Goal: Task Accomplishment & Management: Use online tool/utility

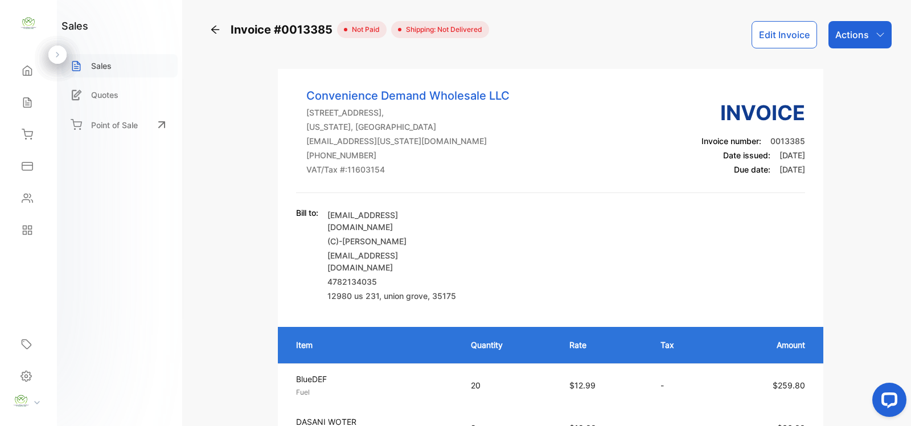
click at [124, 68] on div "Sales" at bounding box center [119, 65] width 116 height 23
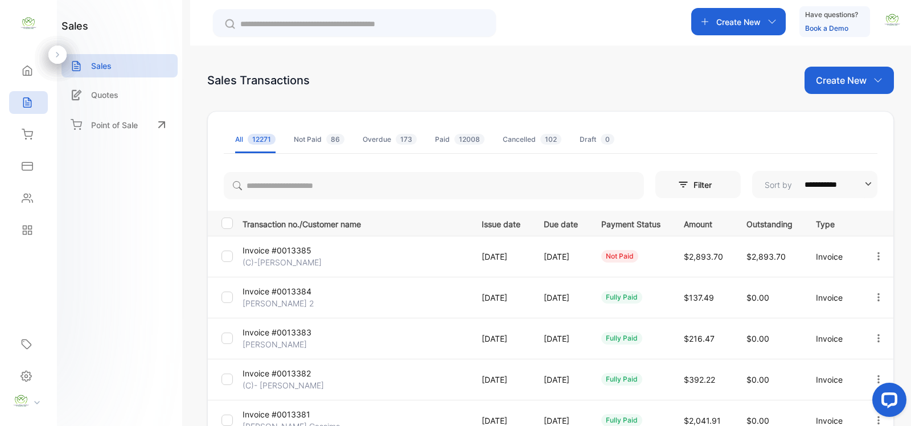
click at [829, 81] on p "Create New" at bounding box center [840, 80] width 51 height 14
click at [844, 121] on span "Invoice" at bounding box center [850, 118] width 27 height 12
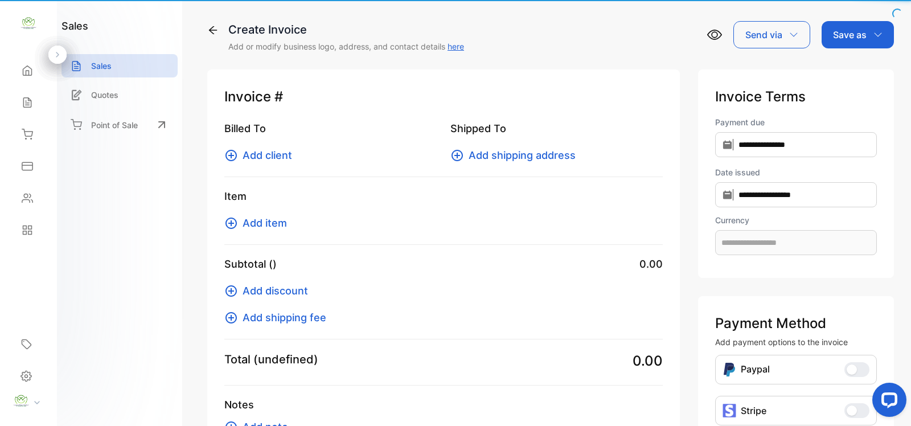
type input "**********"
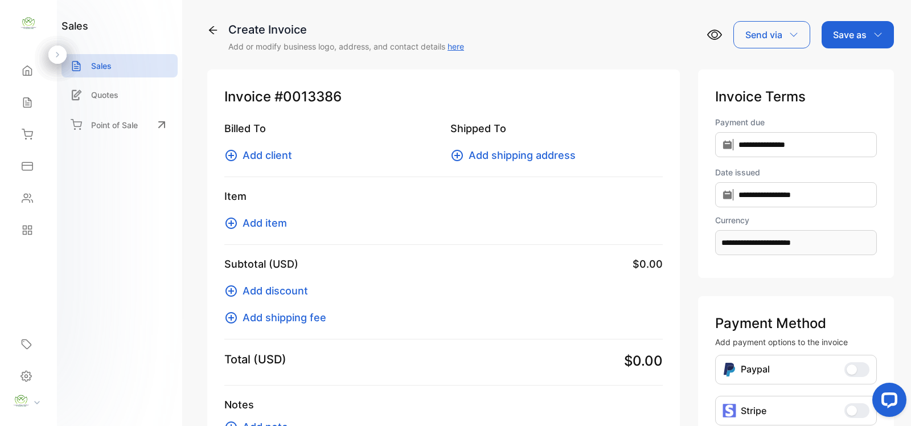
click at [260, 155] on span "Add client" at bounding box center [267, 154] width 50 height 15
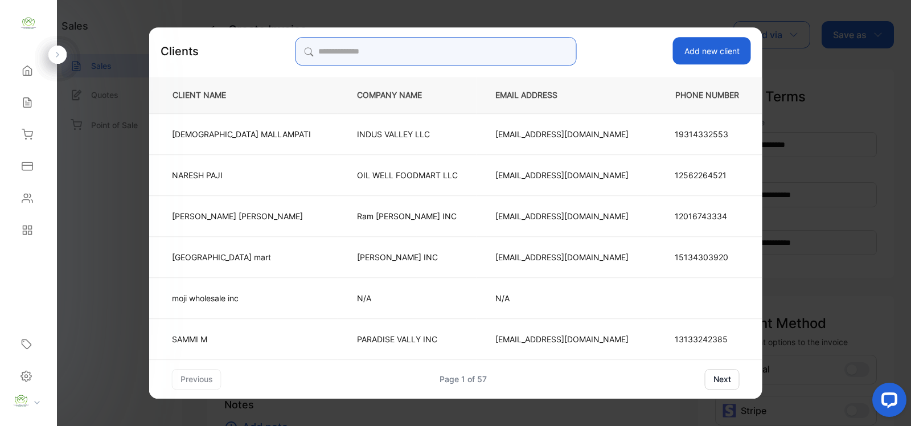
click at [380, 55] on input "search" at bounding box center [435, 51] width 281 height 28
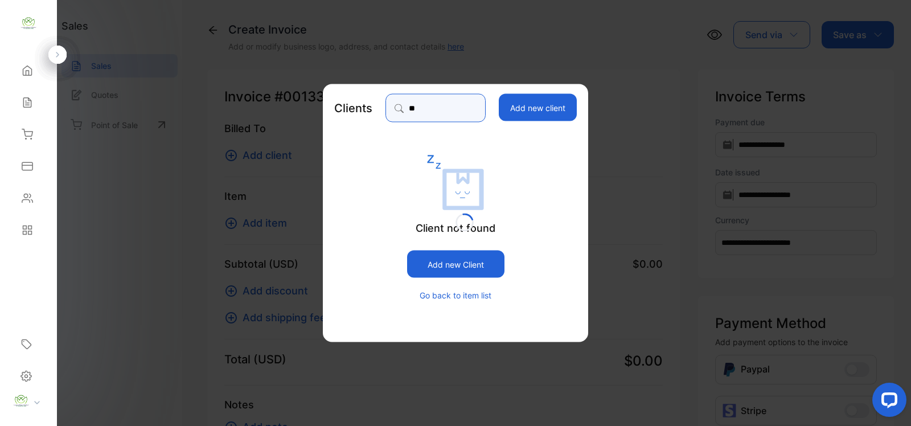
type input "*"
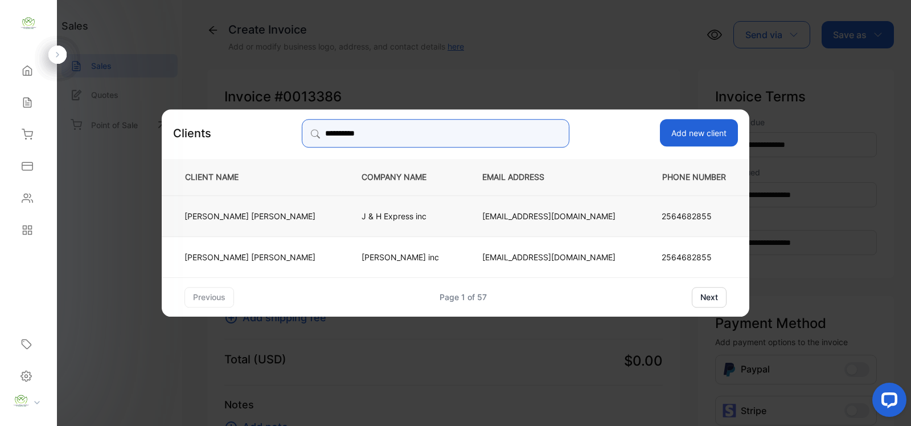
type input "**********"
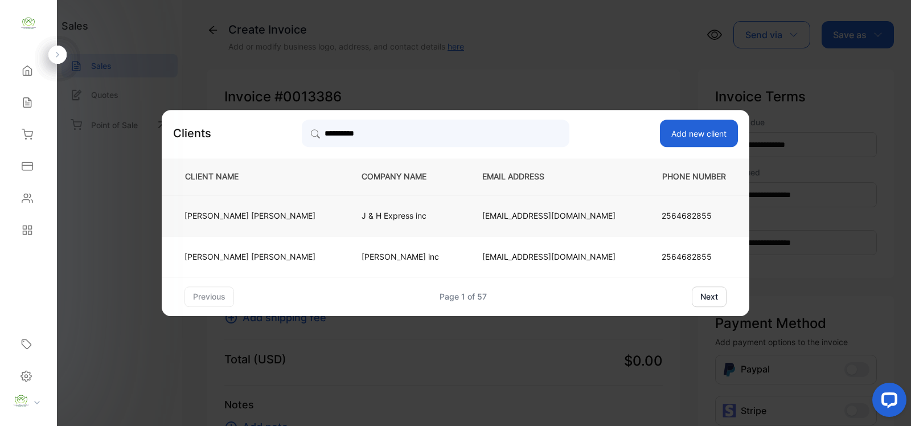
click at [403, 219] on p "J & H Express inc" at bounding box center [402, 215] width 83 height 12
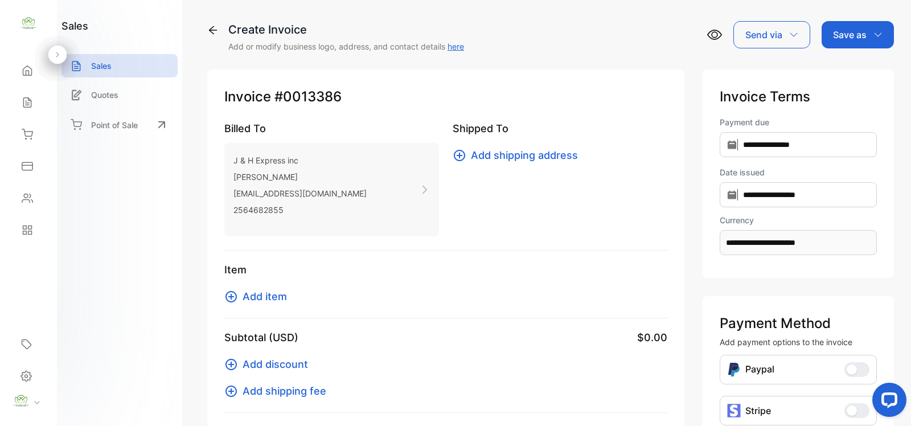
click at [271, 299] on span "Add item" at bounding box center [264, 296] width 44 height 15
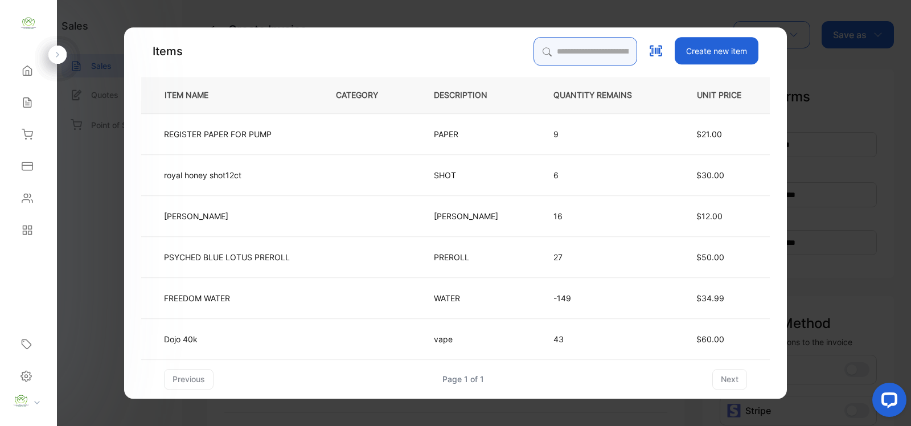
click at [547, 50] on input "search" at bounding box center [585, 51] width 104 height 28
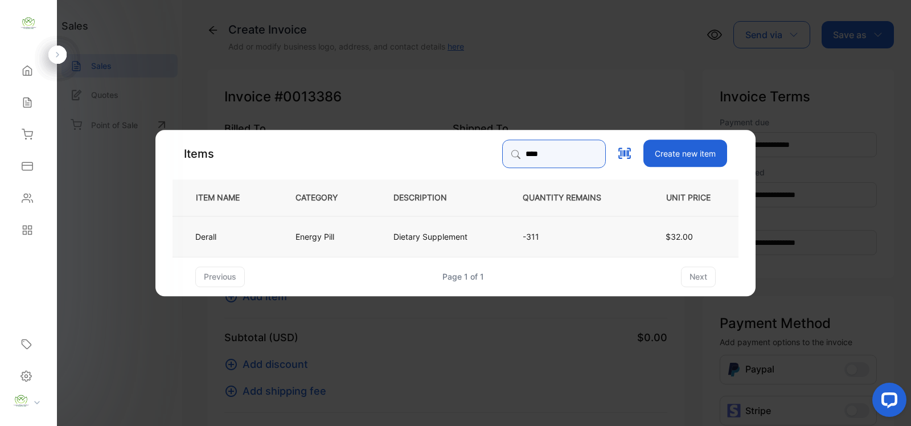
type input "****"
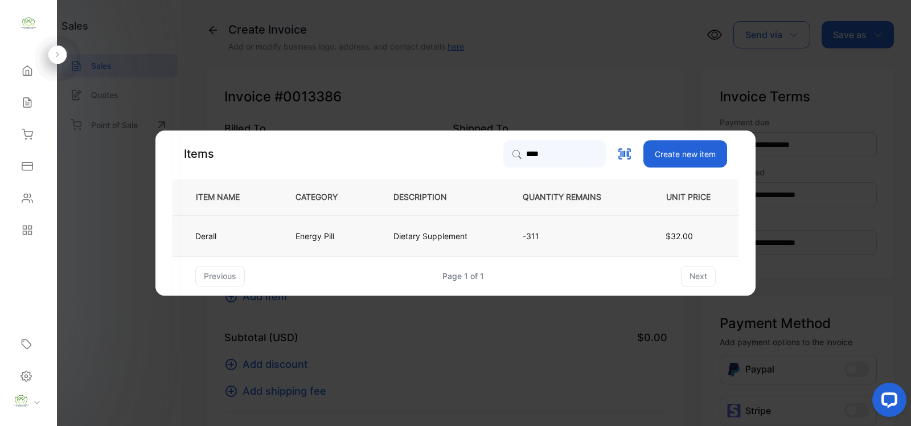
click at [459, 232] on p "Dietary Supplement" at bounding box center [430, 236] width 74 height 12
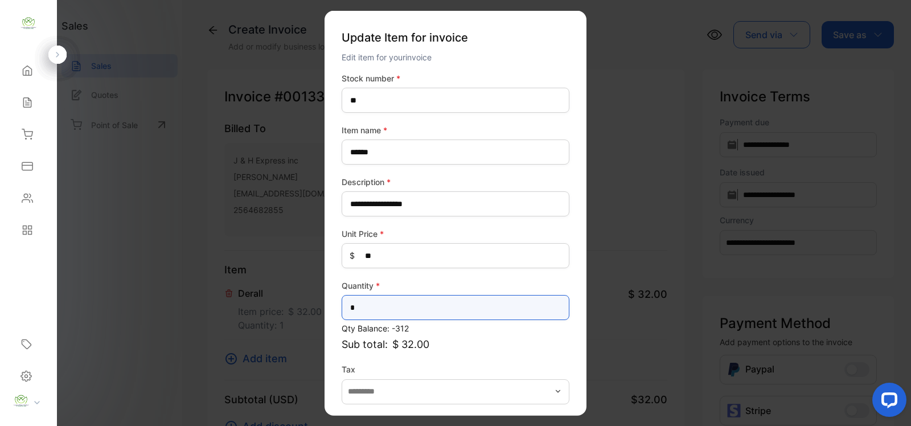
click at [364, 305] on input "*" at bounding box center [455, 307] width 228 height 25
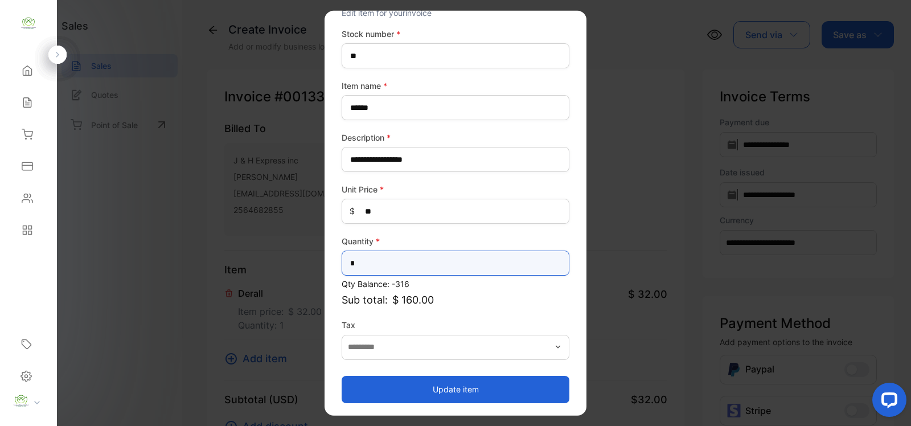
type input "*"
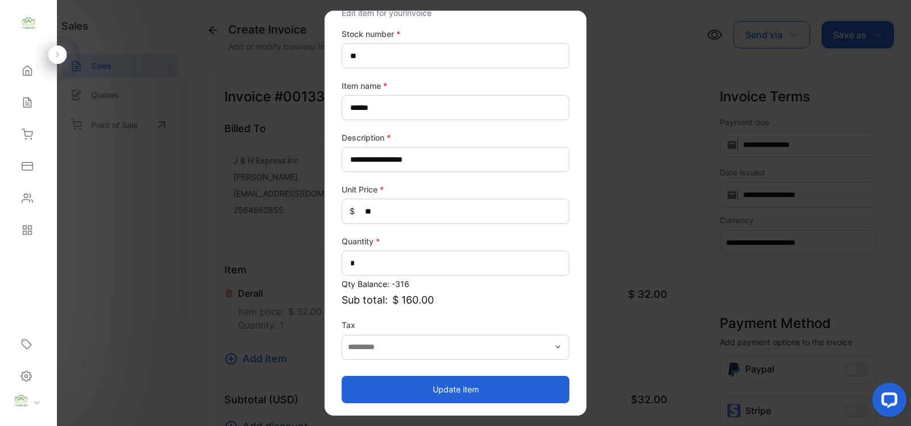
click at [460, 386] on button "Update item" at bounding box center [455, 388] width 228 height 27
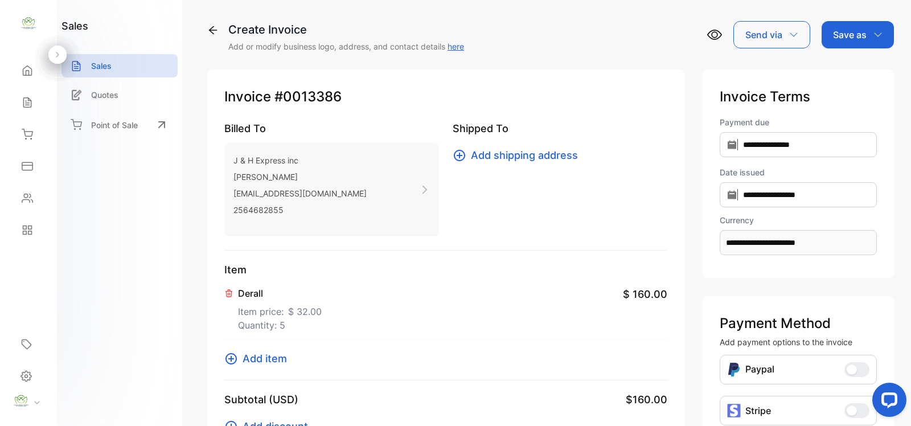
click at [265, 357] on span "Add item" at bounding box center [264, 358] width 44 height 15
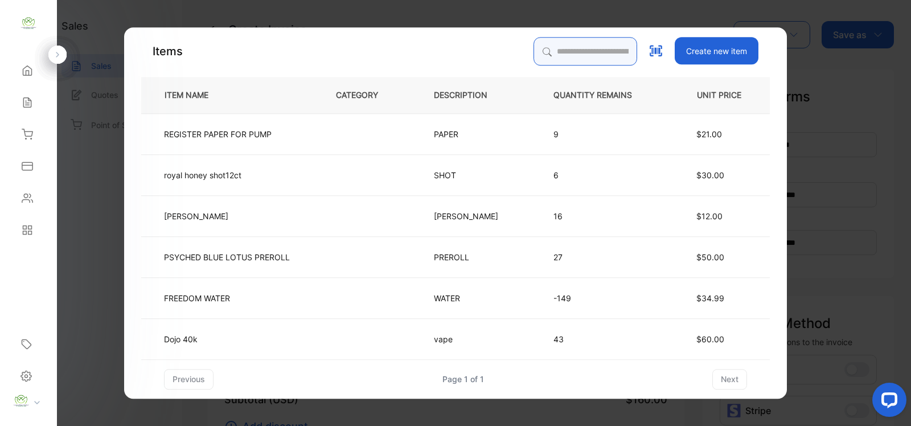
click at [533, 53] on input "search" at bounding box center [585, 51] width 104 height 28
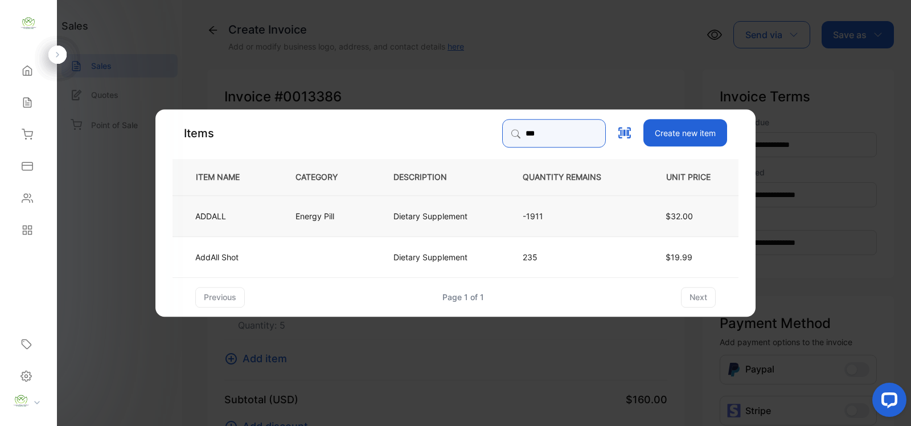
type input "***"
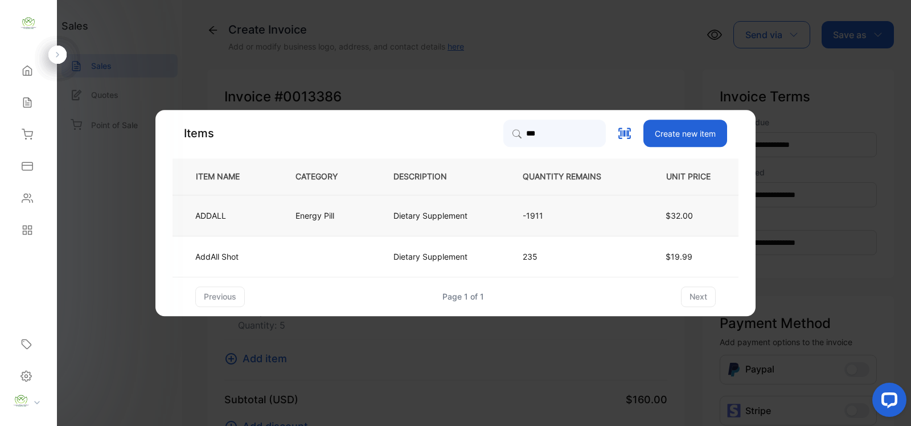
click at [400, 214] on p "Dietary Supplement" at bounding box center [430, 215] width 74 height 12
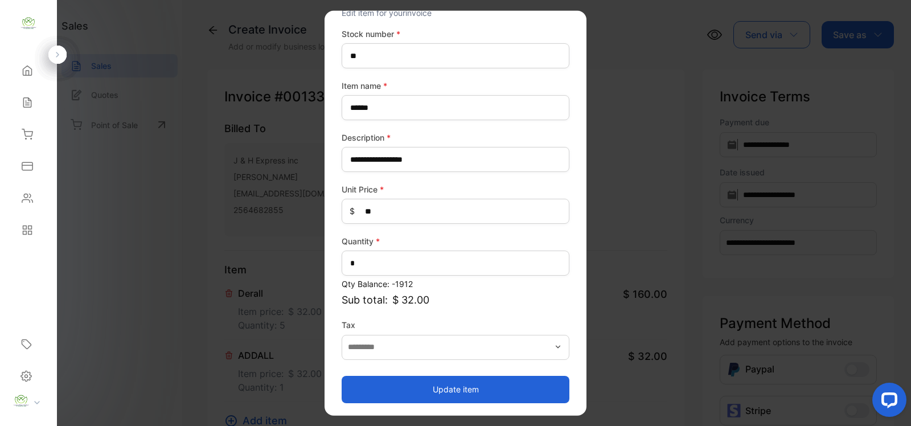
click at [454, 390] on button "Update item" at bounding box center [455, 388] width 228 height 27
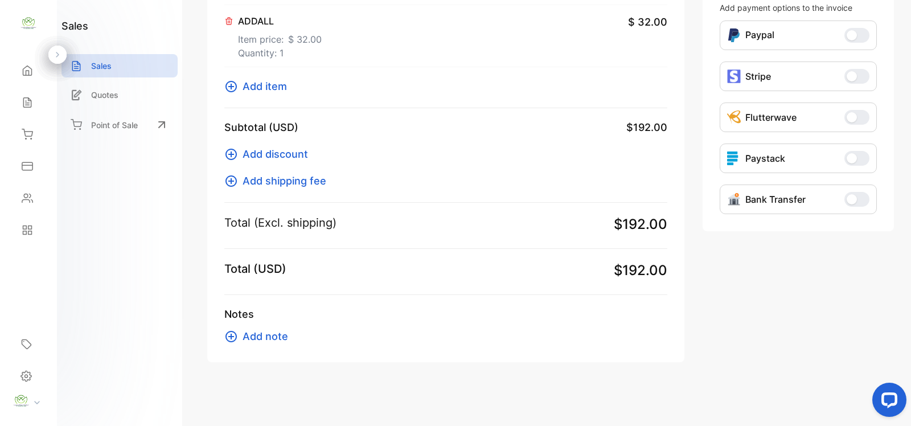
scroll to position [0, 0]
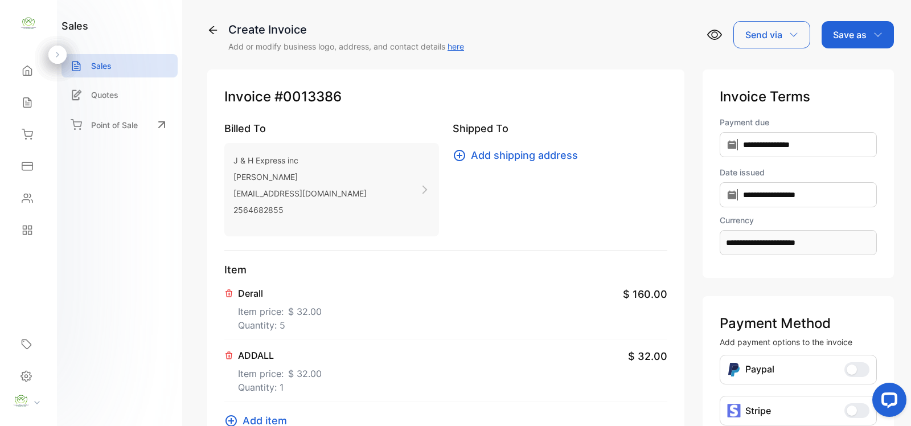
click at [841, 32] on p "Save as" at bounding box center [850, 35] width 34 height 14
click at [846, 72] on div "Invoice" at bounding box center [854, 72] width 65 height 23
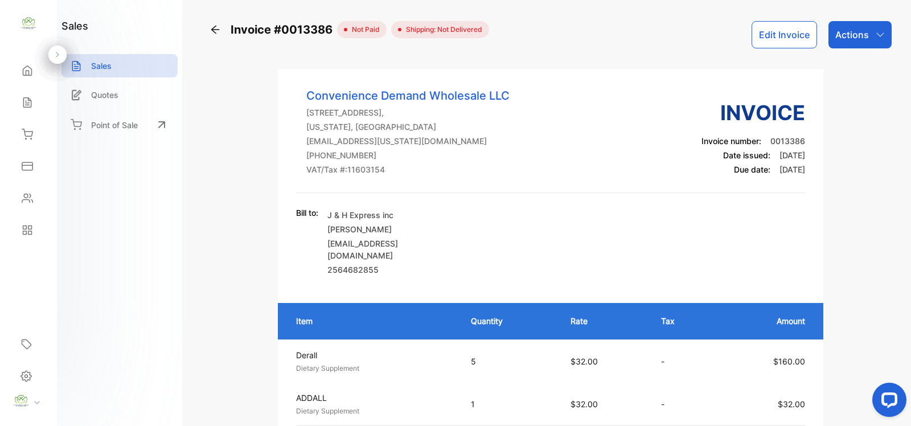
click at [848, 40] on p "Actions" at bounding box center [852, 35] width 34 height 14
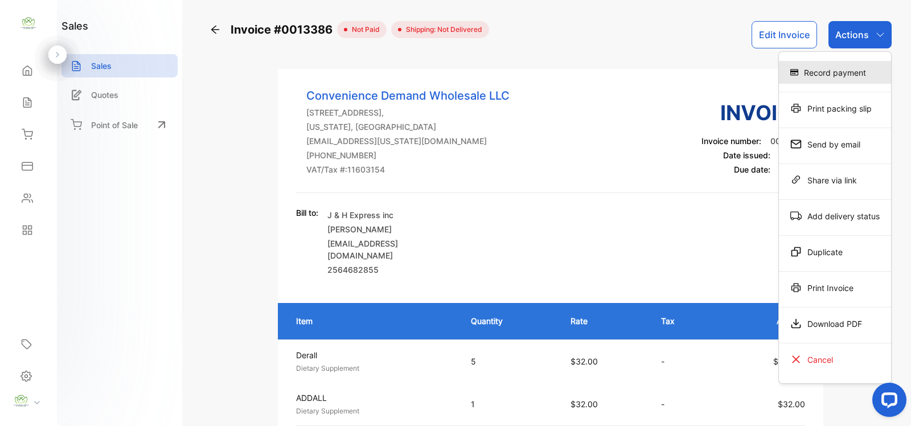
click at [841, 76] on div "Record payment" at bounding box center [835, 72] width 112 height 23
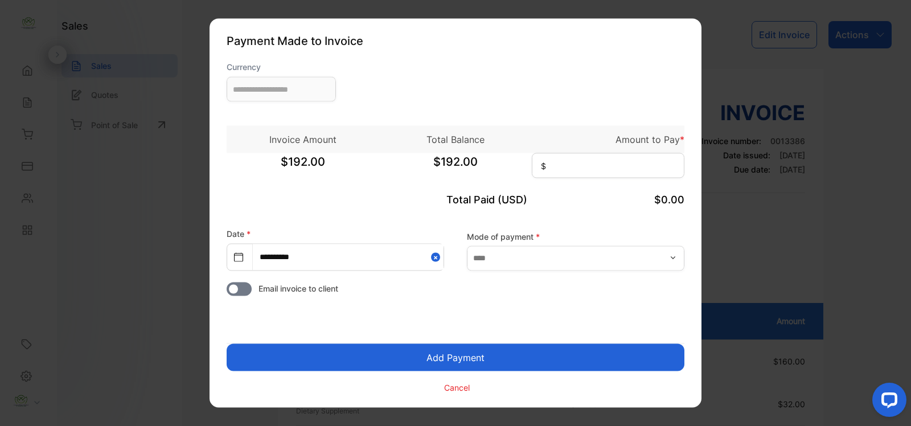
type input "**********"
click at [574, 160] on input at bounding box center [608, 165] width 153 height 25
type input "******"
click at [457, 361] on button "Add Payment" at bounding box center [455, 357] width 458 height 27
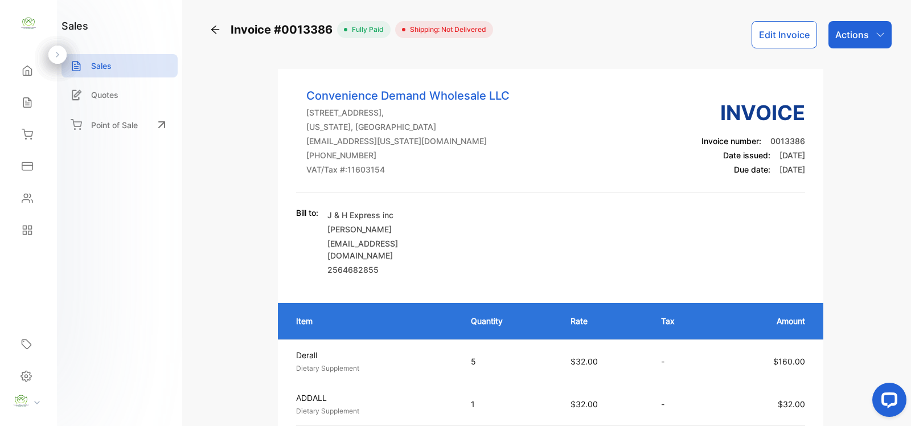
click at [835, 35] on p "Actions" at bounding box center [852, 35] width 34 height 14
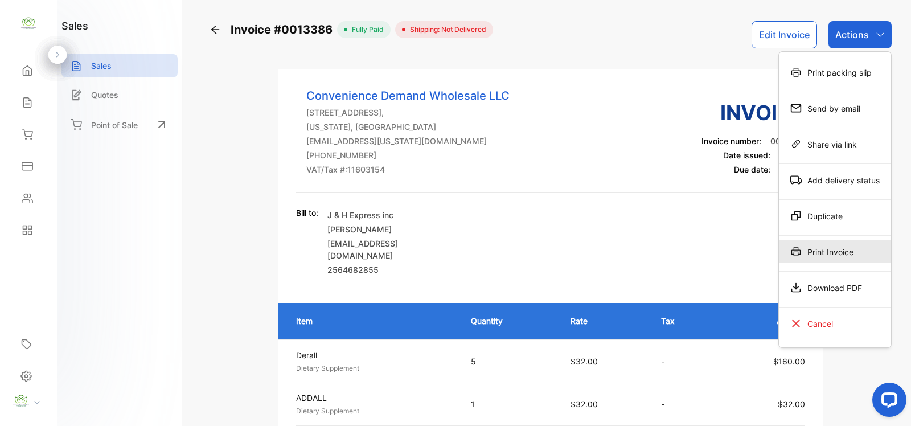
click at [826, 252] on div "Print Invoice" at bounding box center [835, 251] width 112 height 23
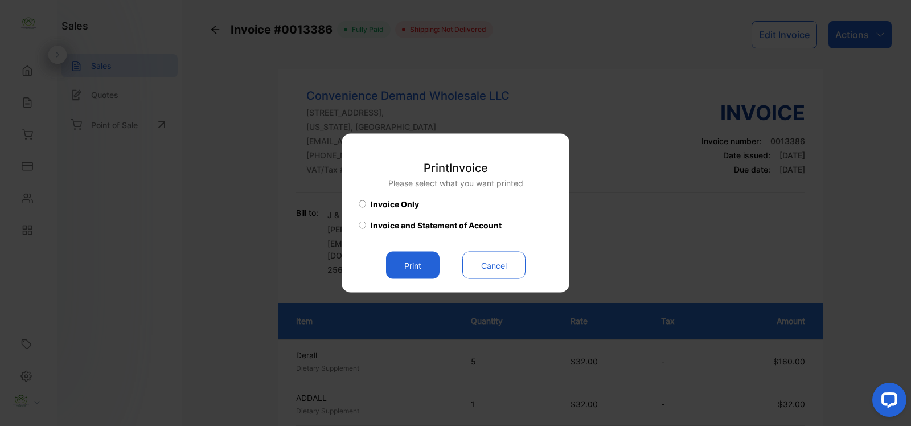
click at [411, 268] on button "Print" at bounding box center [412, 265] width 53 height 27
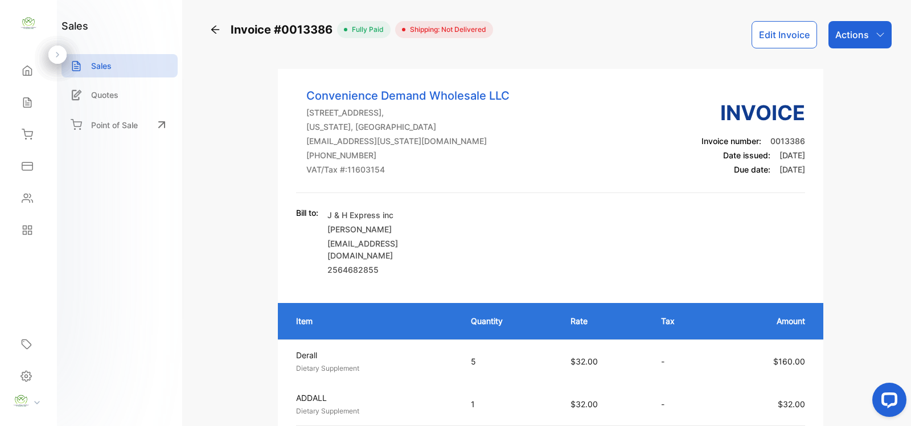
click at [851, 35] on p "Actions" at bounding box center [852, 35] width 34 height 14
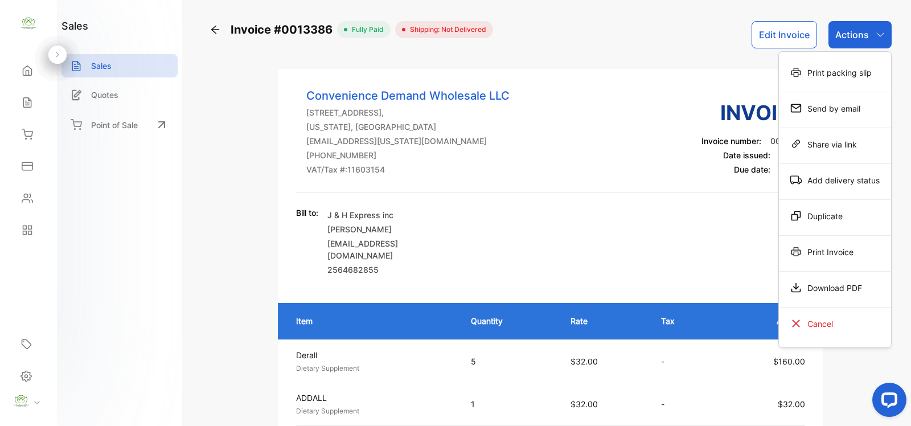
click at [823, 252] on div "Print Invoice" at bounding box center [835, 251] width 112 height 23
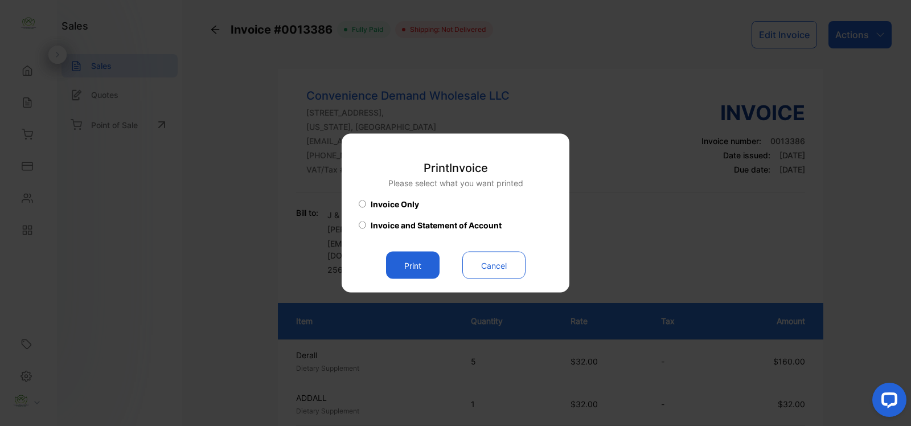
click at [413, 265] on button "Print" at bounding box center [412, 265] width 53 height 27
